Goal: Information Seeking & Learning: Understand process/instructions

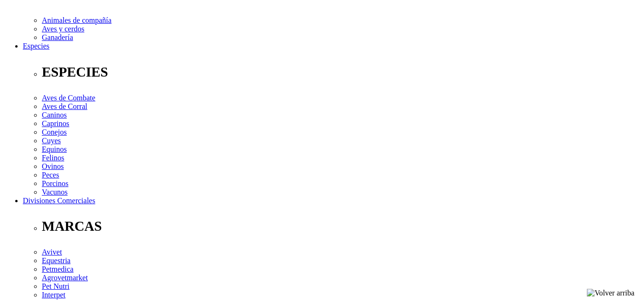
scroll to position [333, 0]
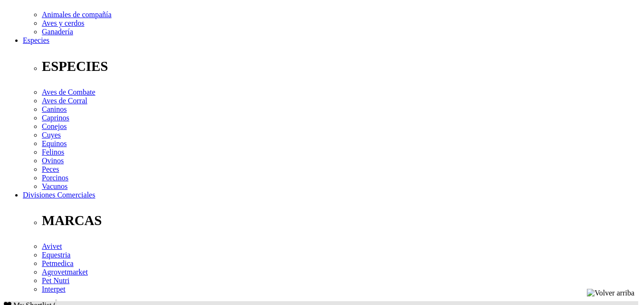
drag, startPoint x: 238, startPoint y: 154, endPoint x: 352, endPoint y: 155, distance: 113.6
drag, startPoint x: 187, startPoint y: 162, endPoint x: 193, endPoint y: 155, distance: 8.5
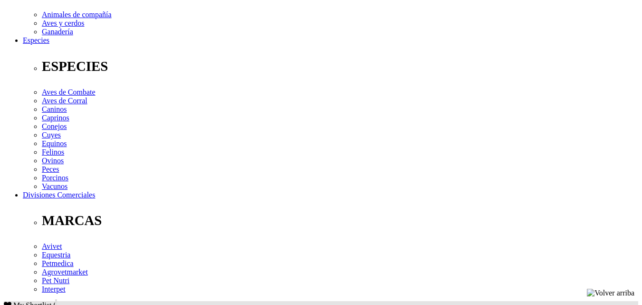
drag, startPoint x: 195, startPoint y: 155, endPoint x: 299, endPoint y: 155, distance: 103.6
